Goal: Task Accomplishment & Management: Complete application form

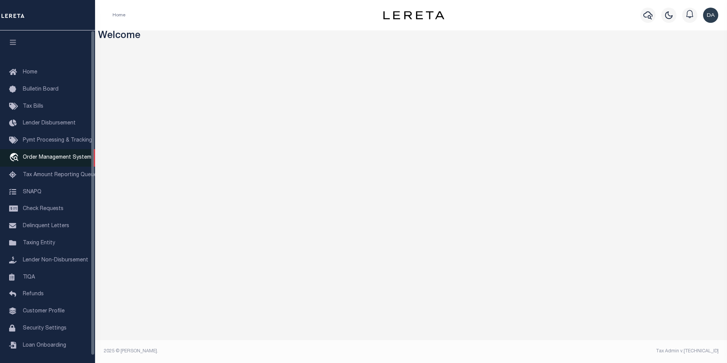
click at [43, 160] on span "Order Management System" at bounding box center [57, 157] width 68 height 5
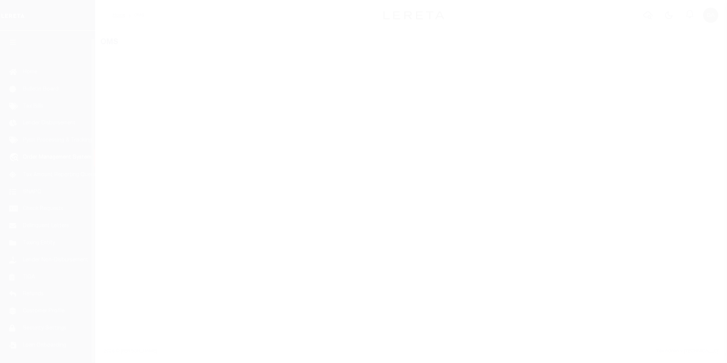
scroll to position [8, 0]
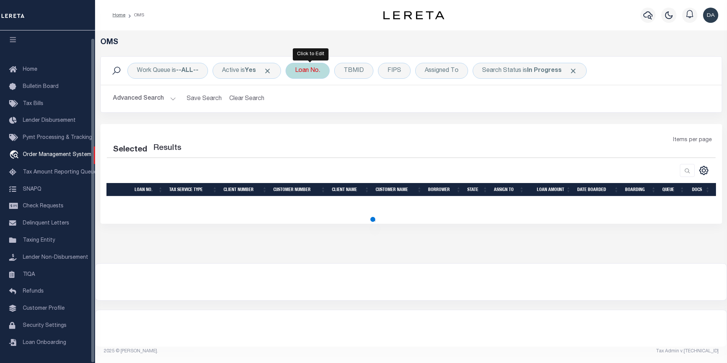
click at [315, 68] on div "Loan No." at bounding box center [307, 71] width 44 height 16
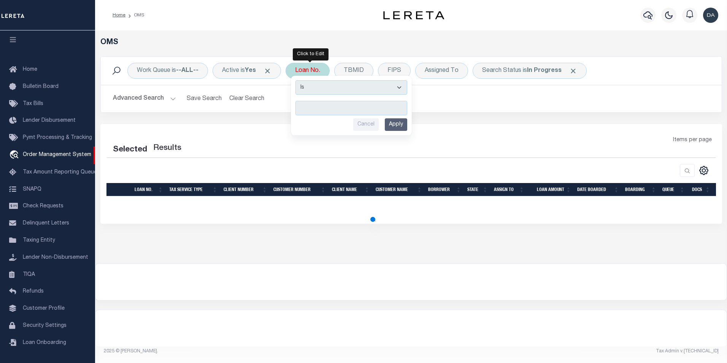
click at [333, 87] on select "Is Contains" at bounding box center [351, 87] width 112 height 14
select select "c"
click at [298, 80] on select "Is Contains" at bounding box center [351, 87] width 112 height 14
click at [326, 108] on input "text" at bounding box center [351, 108] width 112 height 14
type input "dg"
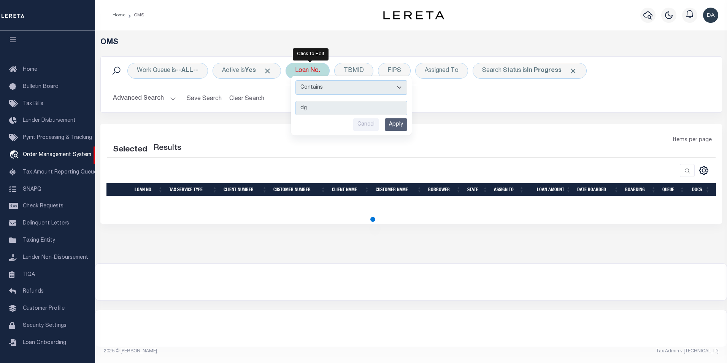
click at [399, 126] on input "Apply" at bounding box center [396, 124] width 22 height 13
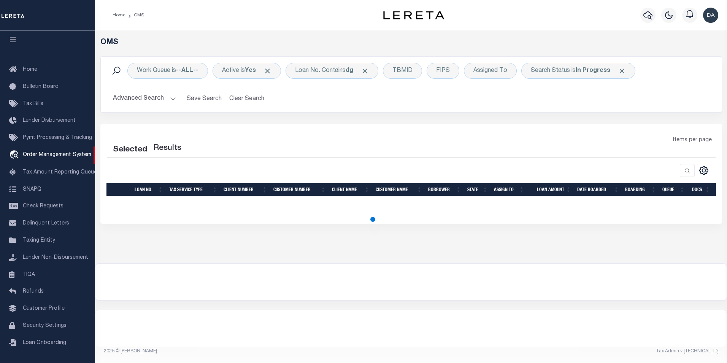
click at [152, 170] on div at bounding box center [259, 170] width 304 height 13
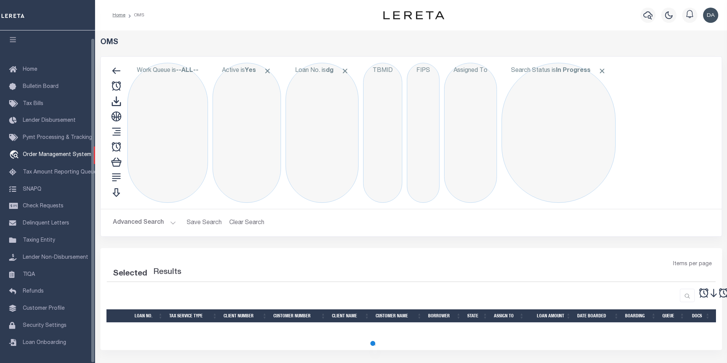
scroll to position [8, 0]
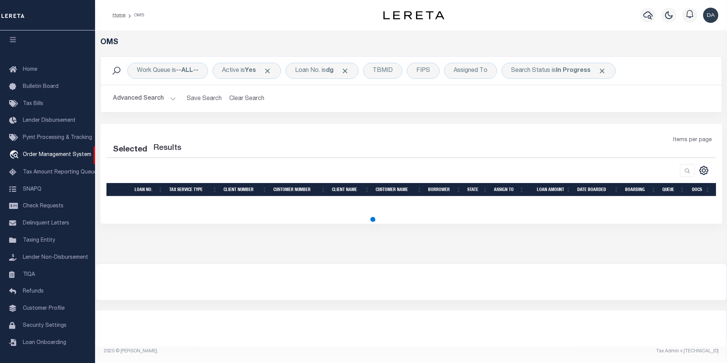
click at [143, 159] on div "Selected Results Items per page" at bounding box center [411, 156] width 621 height 41
click at [138, 168] on div at bounding box center [259, 170] width 304 height 13
click at [308, 68] on div "Loan No. is dg" at bounding box center [321, 71] width 73 height 16
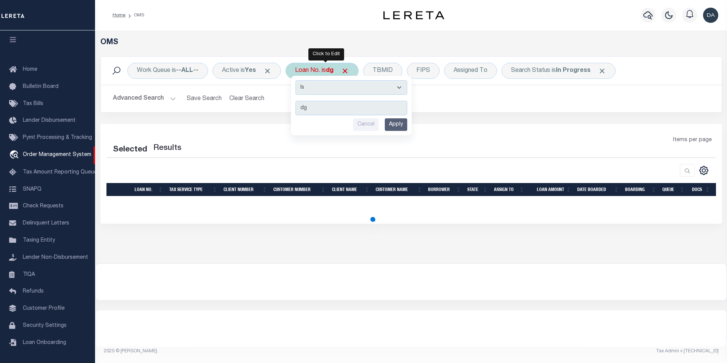
click at [313, 86] on select "Is Contains" at bounding box center [351, 87] width 112 height 14
select select "c"
click at [298, 80] on select "Is Contains" at bounding box center [351, 87] width 112 height 14
click at [397, 124] on input "Apply" at bounding box center [396, 124] width 22 height 13
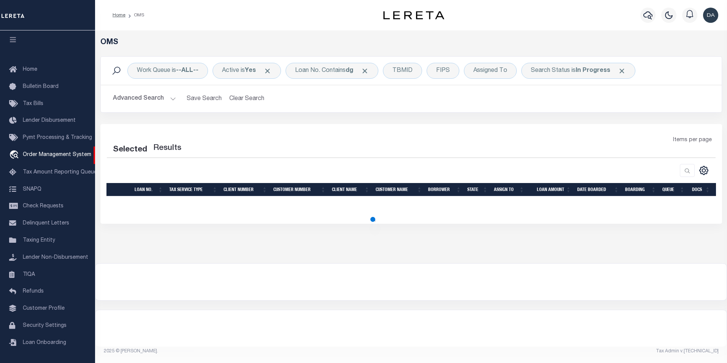
click at [141, 127] on div "Selected Results Items per page" at bounding box center [410, 174] width 621 height 100
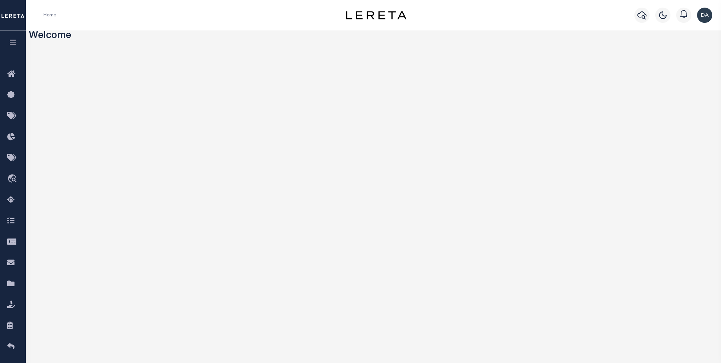
click at [17, 43] on icon "button" at bounding box center [13, 42] width 9 height 7
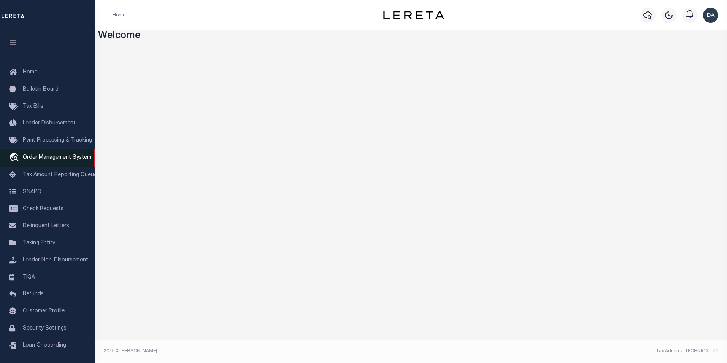
click at [74, 160] on span "Order Management System" at bounding box center [57, 157] width 68 height 5
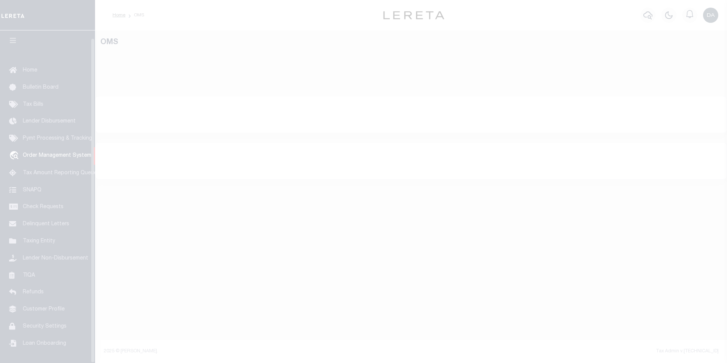
scroll to position [8, 0]
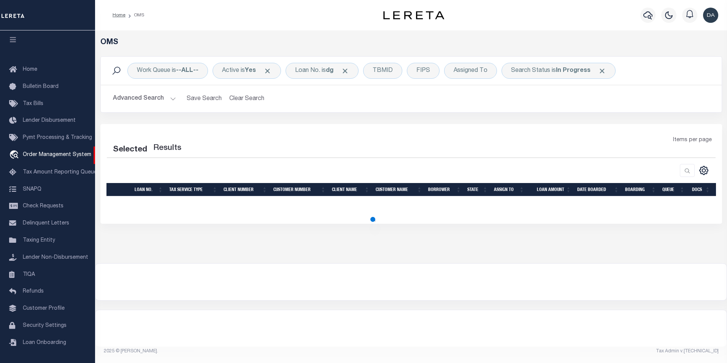
click at [560, 135] on div "Selected Results Items per page" at bounding box center [410, 174] width 621 height 100
select select "200"
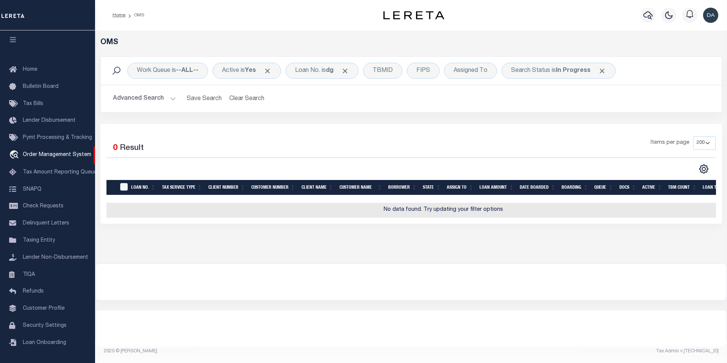
click at [412, 282] on div at bounding box center [410, 281] width 631 height 36
click at [318, 65] on div "Loan No. is dg" at bounding box center [321, 71] width 73 height 16
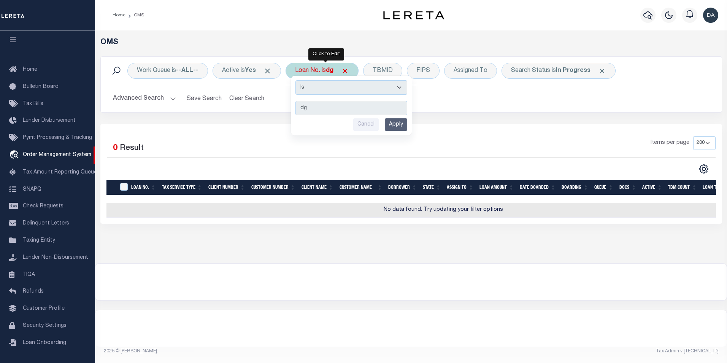
click at [335, 90] on select "Is Contains" at bounding box center [351, 87] width 112 height 14
select select "c"
click at [298, 80] on select "Is Contains" at bounding box center [351, 87] width 112 height 14
click at [397, 125] on input "Apply" at bounding box center [396, 124] width 22 height 13
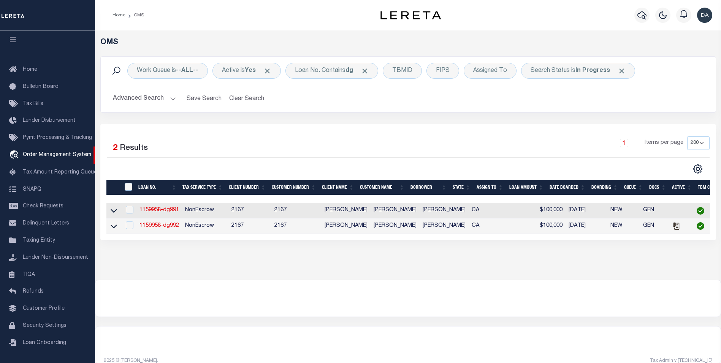
drag, startPoint x: 360, startPoint y: 304, endPoint x: 278, endPoint y: 295, distance: 82.2
click at [359, 303] on div at bounding box center [407, 298] width 625 height 36
click at [156, 208] on link "1159958-dg991" at bounding box center [159, 209] width 40 height 5
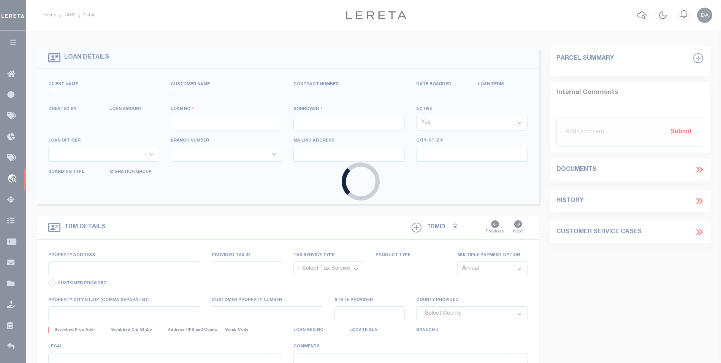
type input "1159958-dg991"
type input "[PERSON_NAME]"
select select
type input "91007"
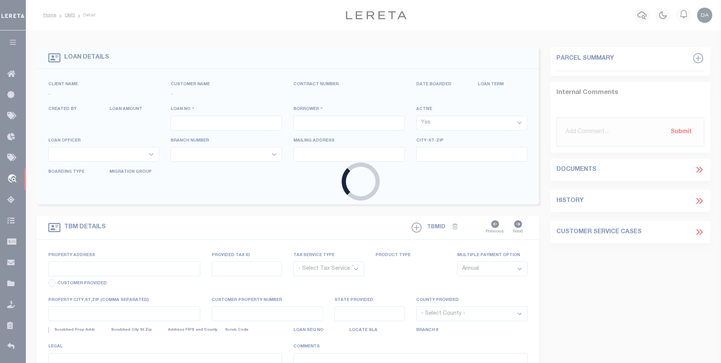
type input "[DATE]"
select select "10"
select select "NonEscrow"
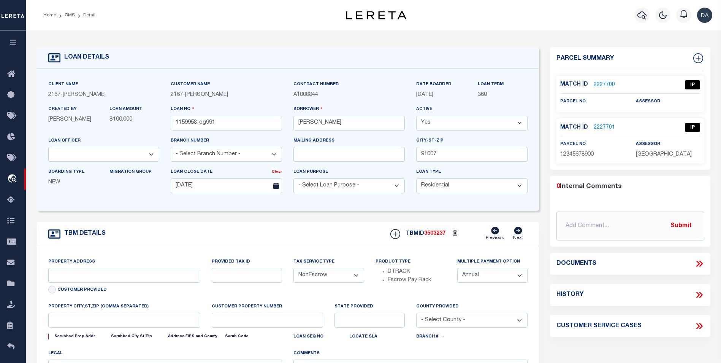
type input "[STREET_ADDRESS]"
select select
type input "ARCADIA CA 91007"
type input "CA"
click at [701, 263] on icon at bounding box center [699, 263] width 10 height 10
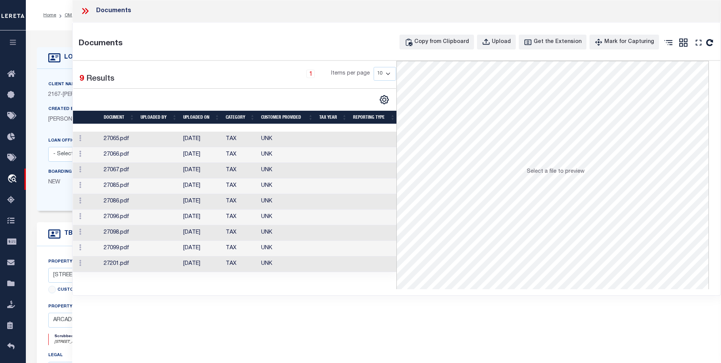
click at [150, 338] on div "Documents Documents Copy from Clipboard Upload Get the Extension Mark for Captu…" at bounding box center [396, 171] width 649 height 342
click at [510, 43] on div "Upload" at bounding box center [501, 42] width 19 height 8
select select
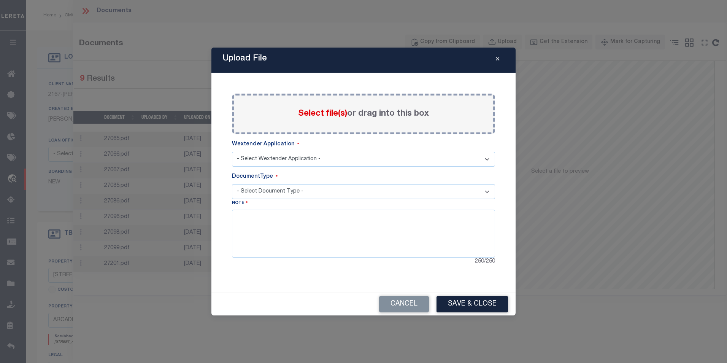
click at [301, 158] on select "- Select Wextender Application - Services Borrower Correspondence" at bounding box center [363, 159] width 263 height 15
click at [232, 152] on select "- Select Wextender Application - Services Borrower Correspondence" at bounding box center [363, 159] width 263 height 15
click at [279, 192] on select "- Select Document Type -" at bounding box center [363, 191] width 263 height 15
click at [243, 314] on div "Cancel Save & Close" at bounding box center [363, 304] width 304 height 22
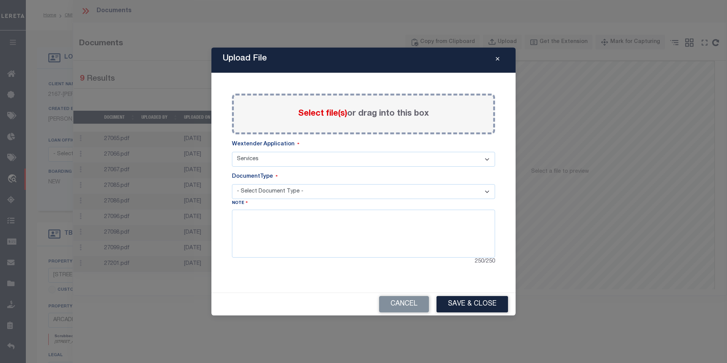
click at [415, 155] on select "- Select Wextender Application - Services Borrower Correspondence" at bounding box center [363, 159] width 263 height 15
select select "55"
click at [232, 152] on select "- Select Wextender Application - Services Borrower Correspondence" at bounding box center [363, 159] width 263 height 15
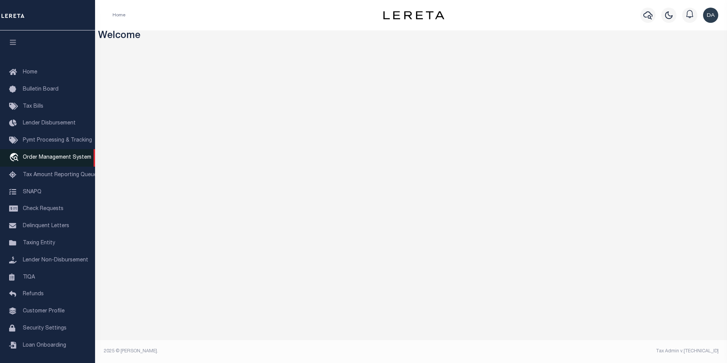
click at [43, 157] on span "Order Management System" at bounding box center [57, 157] width 68 height 5
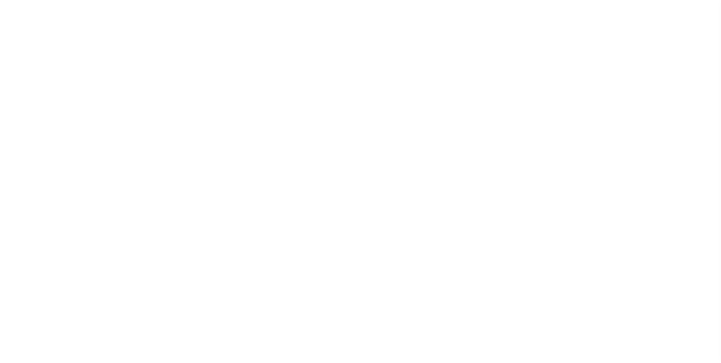
select select "200"
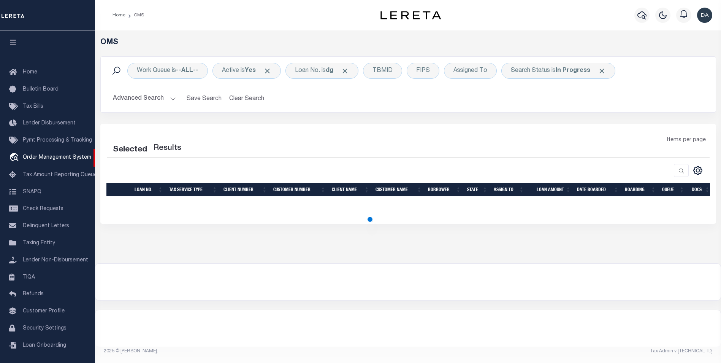
select select "200"
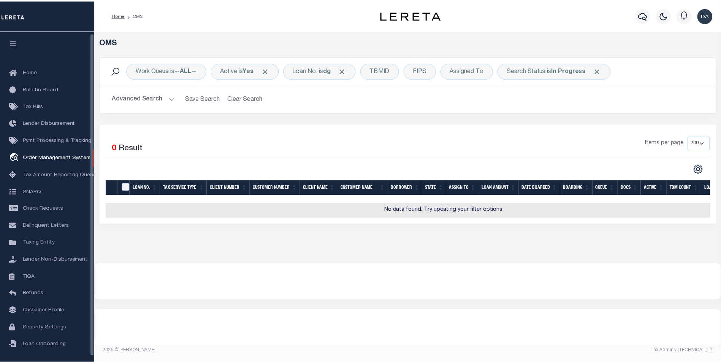
scroll to position [2, 0]
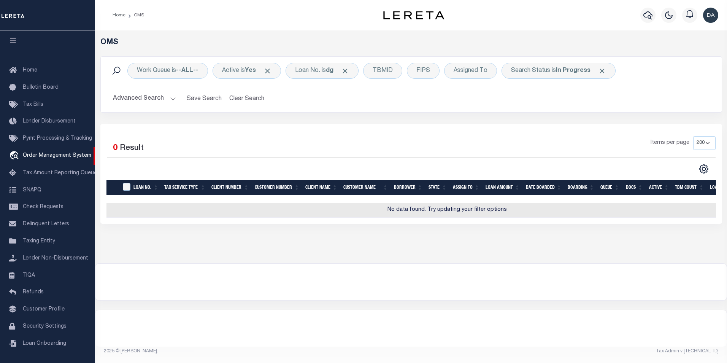
click at [154, 246] on div "OMS Work Queue is --ALL-- Active is Yes Loan No. is dg TBMID FIPS Assigned To S…" at bounding box center [411, 146] width 632 height 233
click at [333, 70] on b "dg" at bounding box center [330, 71] width 8 height 6
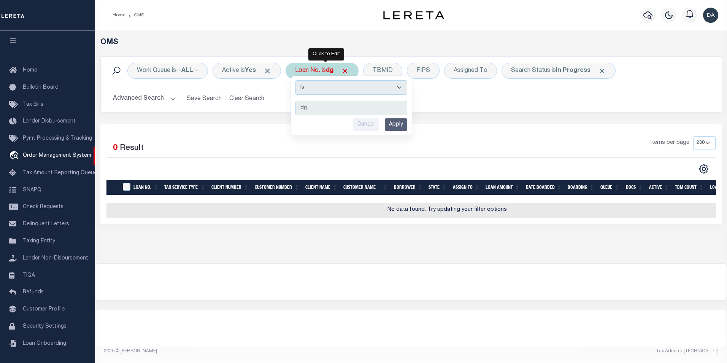
click at [332, 89] on select "Is Contains" at bounding box center [351, 87] width 112 height 14
select select "c"
click at [298, 80] on select "Is Contains" at bounding box center [351, 87] width 112 height 14
click at [401, 128] on input "Apply" at bounding box center [396, 124] width 22 height 13
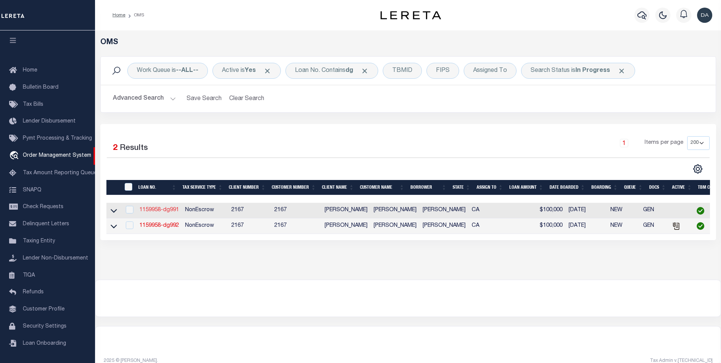
click at [170, 211] on link "1159958-dg991" at bounding box center [159, 209] width 40 height 5
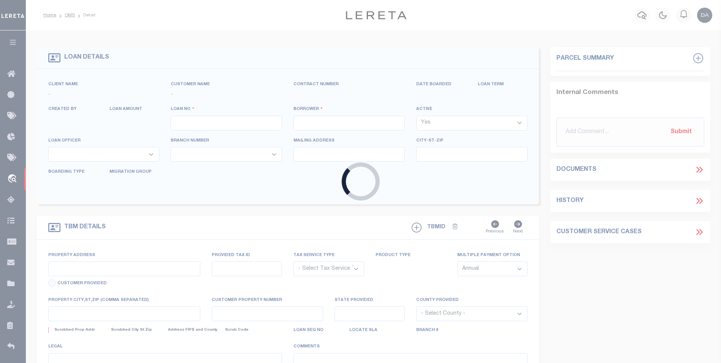
type input "1159958-dg991"
type input "[PERSON_NAME]"
select select
type input "91007"
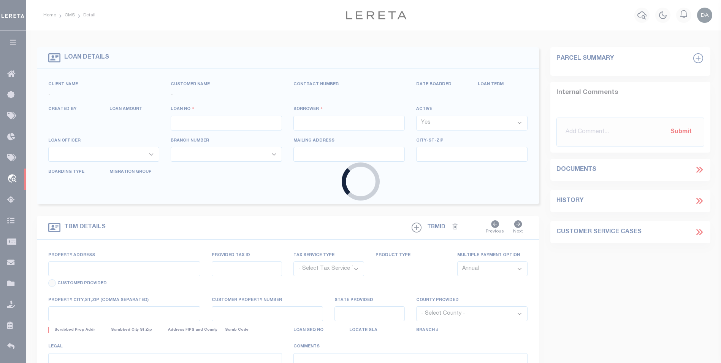
type input "[DATE]"
select select "10"
select select "NonEscrow"
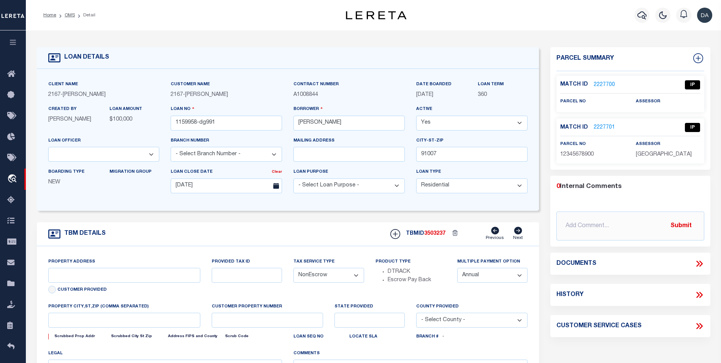
type input "[STREET_ADDRESS]"
select select
type input "ARCADIA CA 91007"
type input "CA"
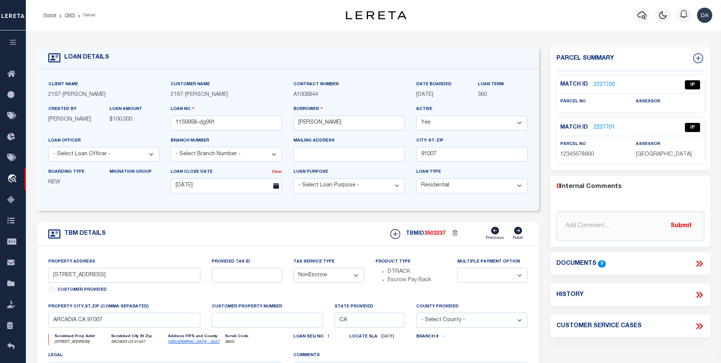
click at [697, 263] on icon at bounding box center [699, 263] width 10 height 10
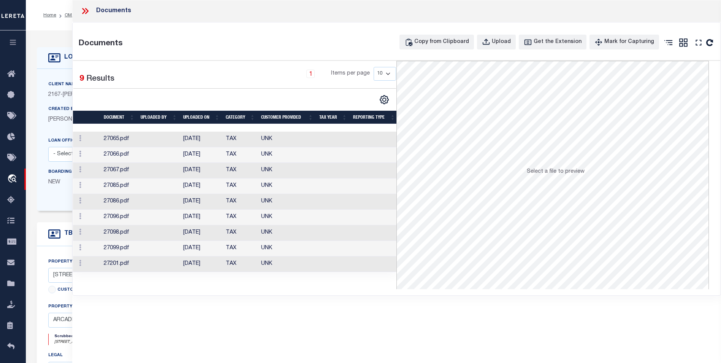
click at [143, 314] on div "Documents Documents Copy from Clipboard Upload Get the Extension Mark for Captu…" at bounding box center [396, 171] width 649 height 342
click at [511, 40] on div "Upload" at bounding box center [501, 42] width 19 height 8
select select
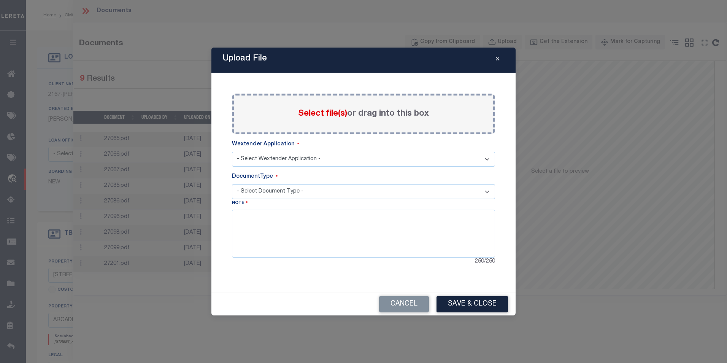
click at [318, 151] on div "Wextender Application - Select Wextender Application - Services Borrower Corres…" at bounding box center [363, 153] width 263 height 26
select select "6"
click at [232, 152] on select "- Select Wextender Application - Services Borrower Correspondence" at bounding box center [363, 159] width 263 height 15
click at [265, 192] on select "- Select Document Type - Tax Service Documents" at bounding box center [363, 191] width 263 height 15
select select "TAX"
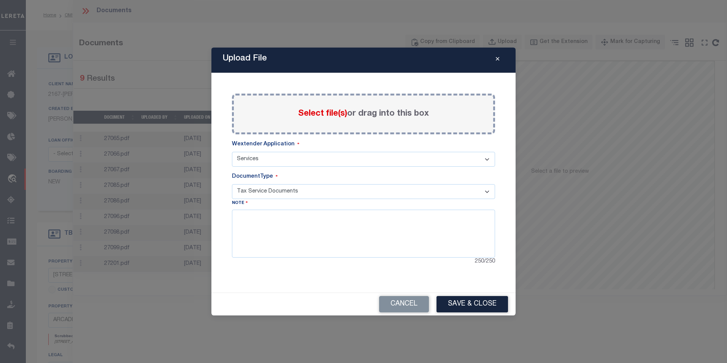
click at [232, 184] on select "- Select Document Type - Tax Service Documents" at bounding box center [363, 191] width 263 height 15
click at [286, 295] on div "Cancel Save & Close" at bounding box center [363, 304] width 304 height 22
click at [624, 16] on div "Upload File Paste copied image or file into this box Select file(s) or drag int…" at bounding box center [363, 181] width 727 height 363
click at [497, 57] on icon "Close" at bounding box center [497, 59] width 3 height 6
